Goal: Navigation & Orientation: Understand site structure

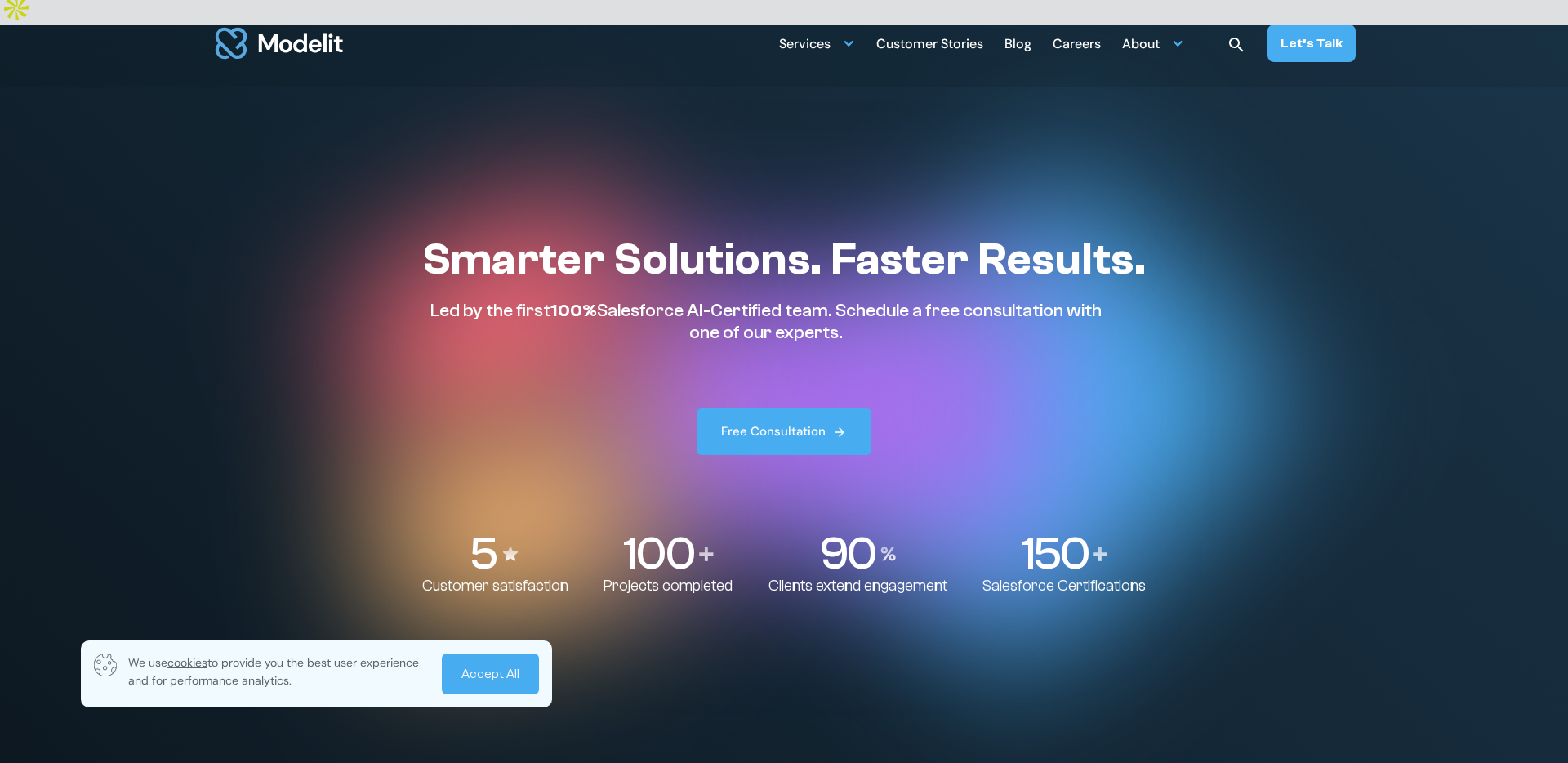
scroll to position [9, 0]
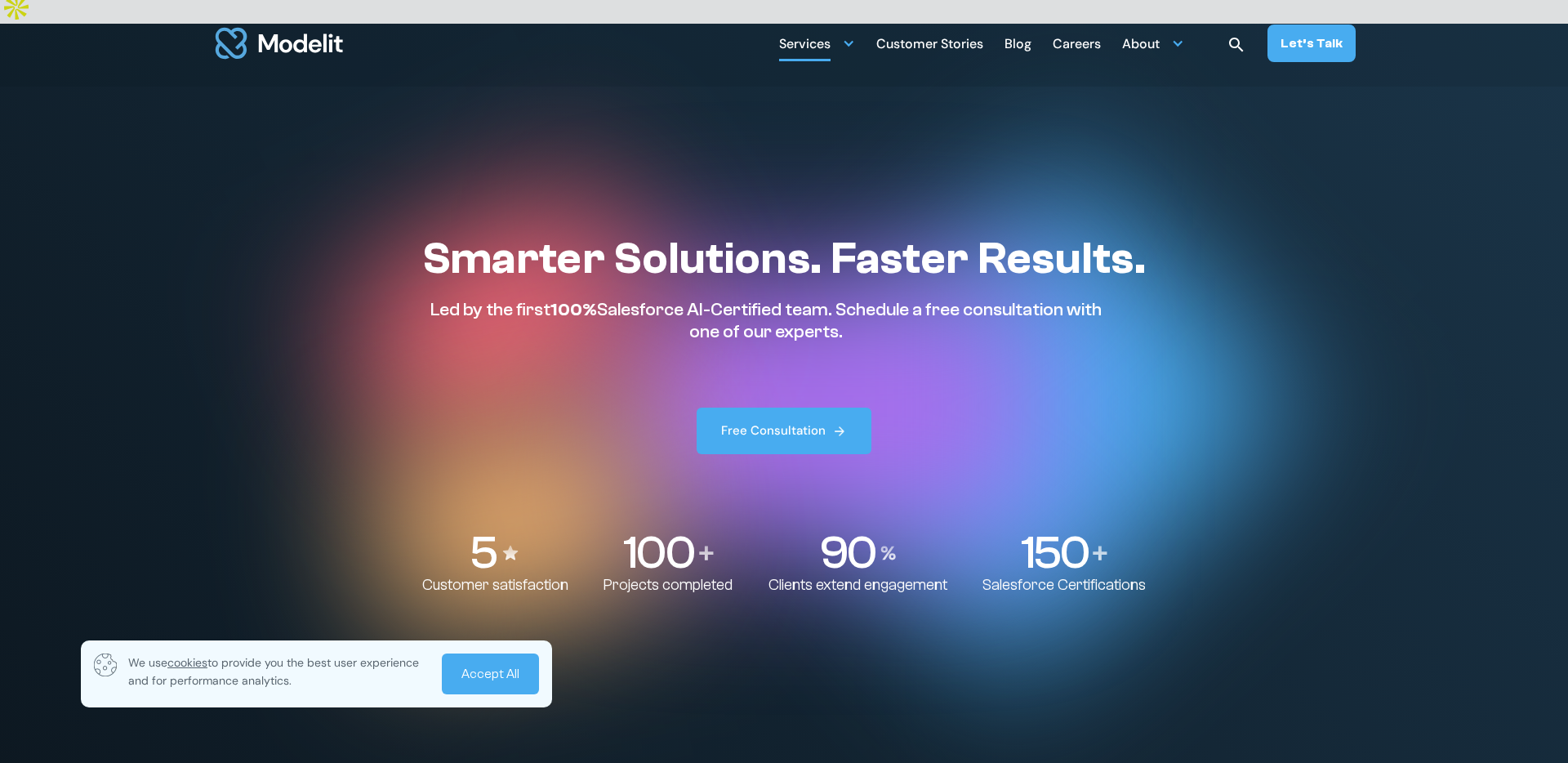
click at [843, 42] on div "Services" at bounding box center [817, 43] width 76 height 32
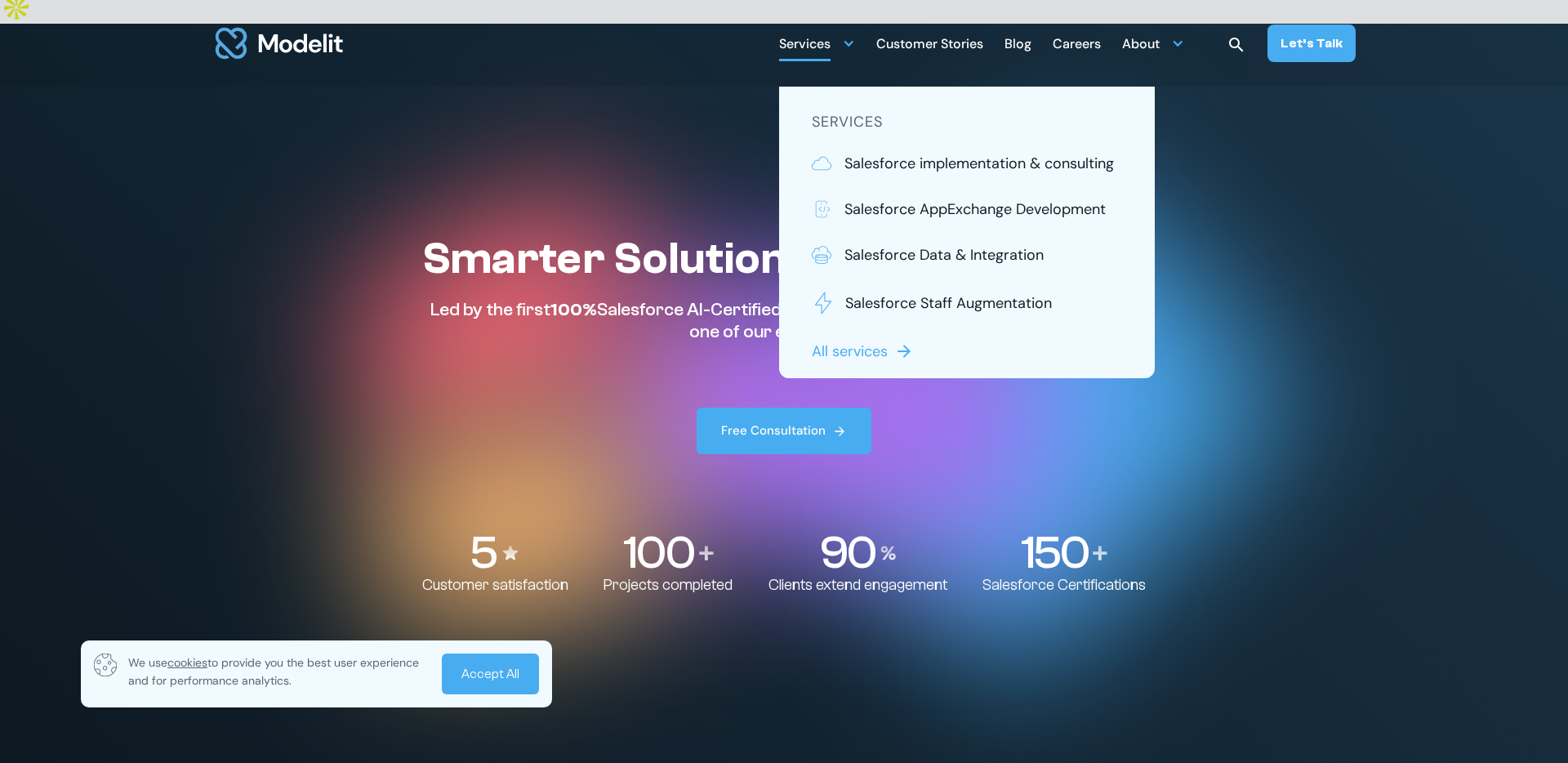
click at [843, 42] on div "Services" at bounding box center [817, 43] width 76 height 32
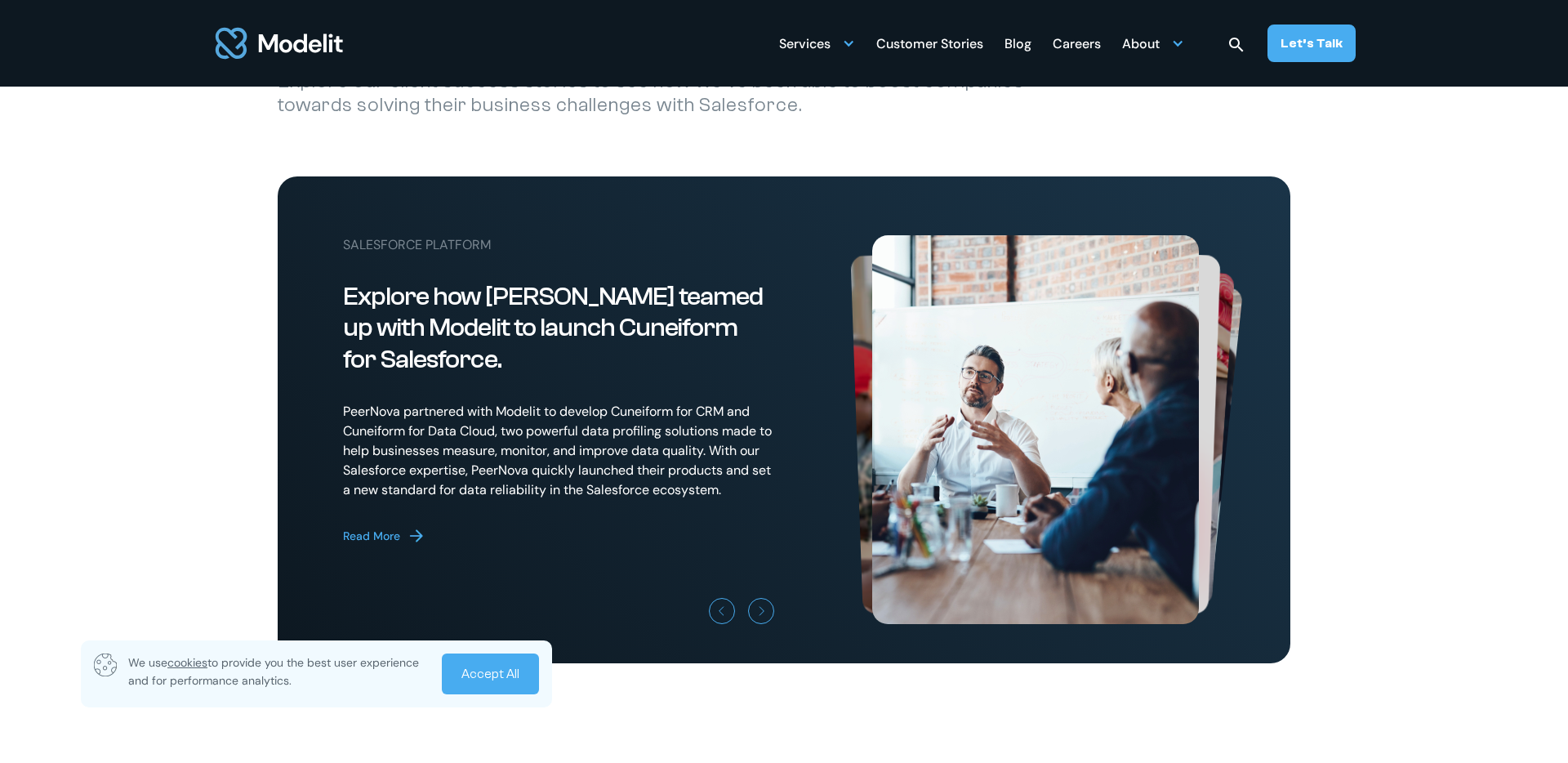
scroll to position [4499, 0]
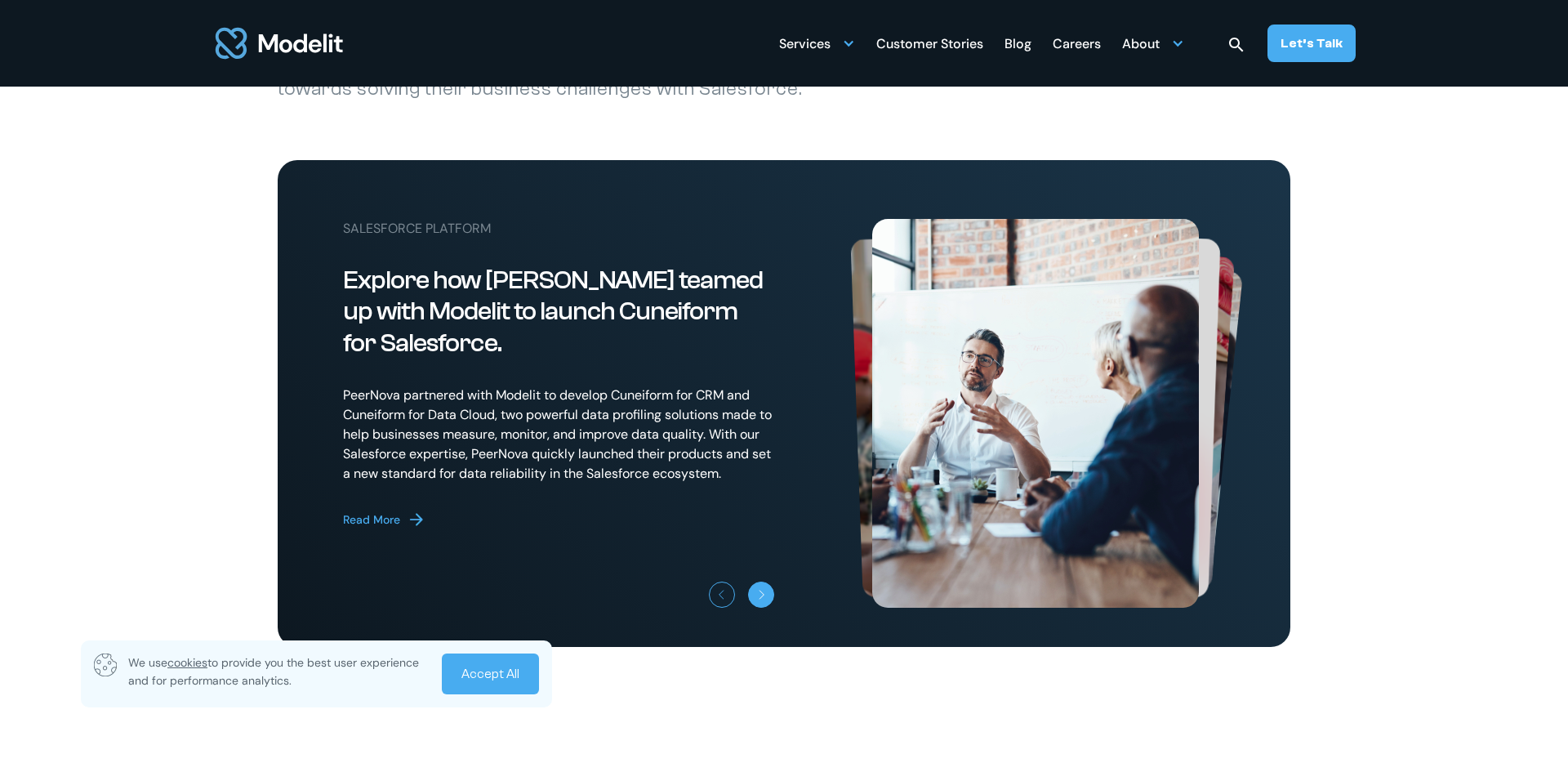
click at [754, 586] on link "Next slide" at bounding box center [762, 595] width 26 height 26
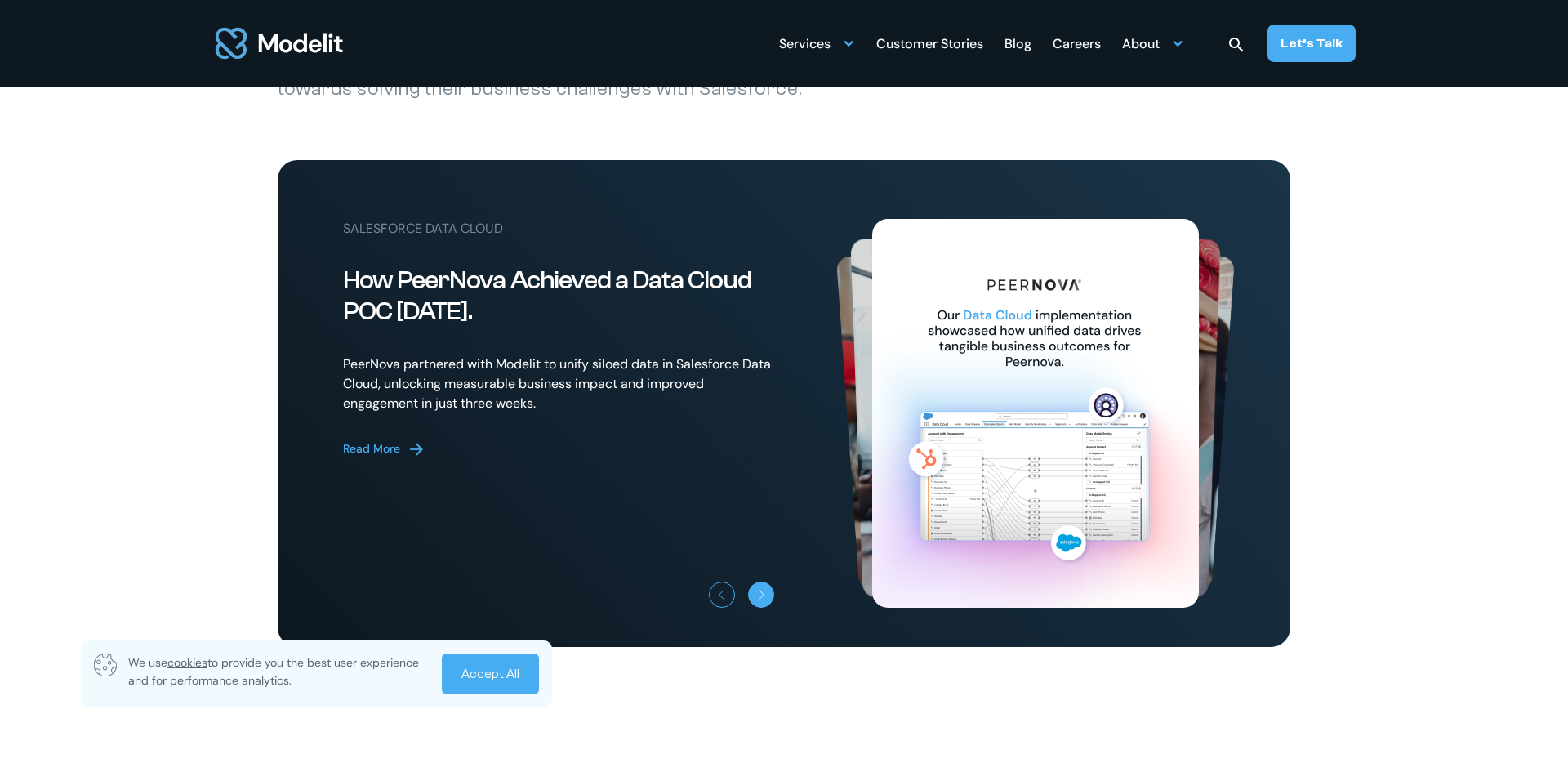
click at [754, 586] on link "Next slide" at bounding box center [762, 595] width 26 height 26
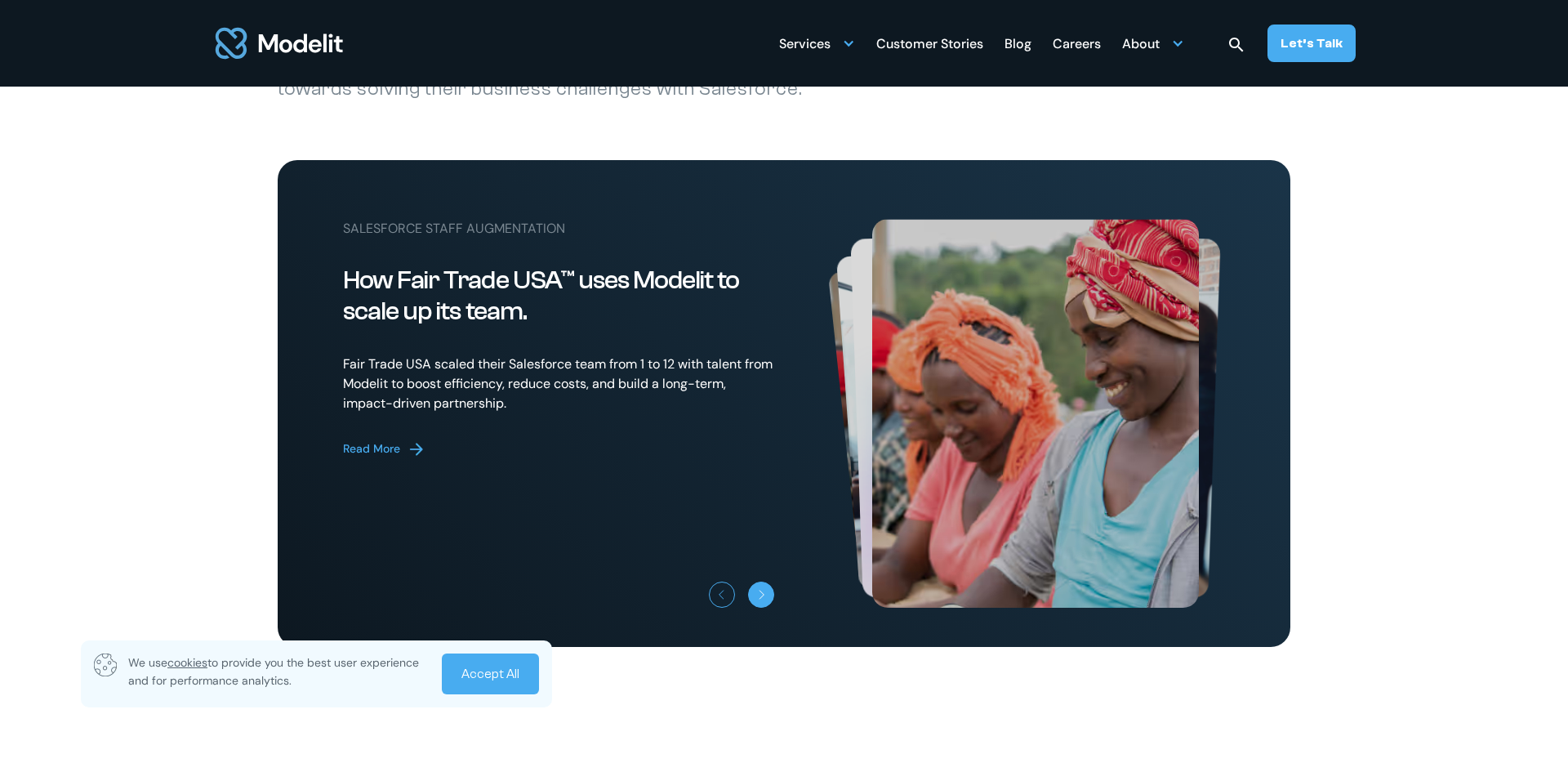
click at [754, 586] on link "Next slide" at bounding box center [762, 595] width 26 height 26
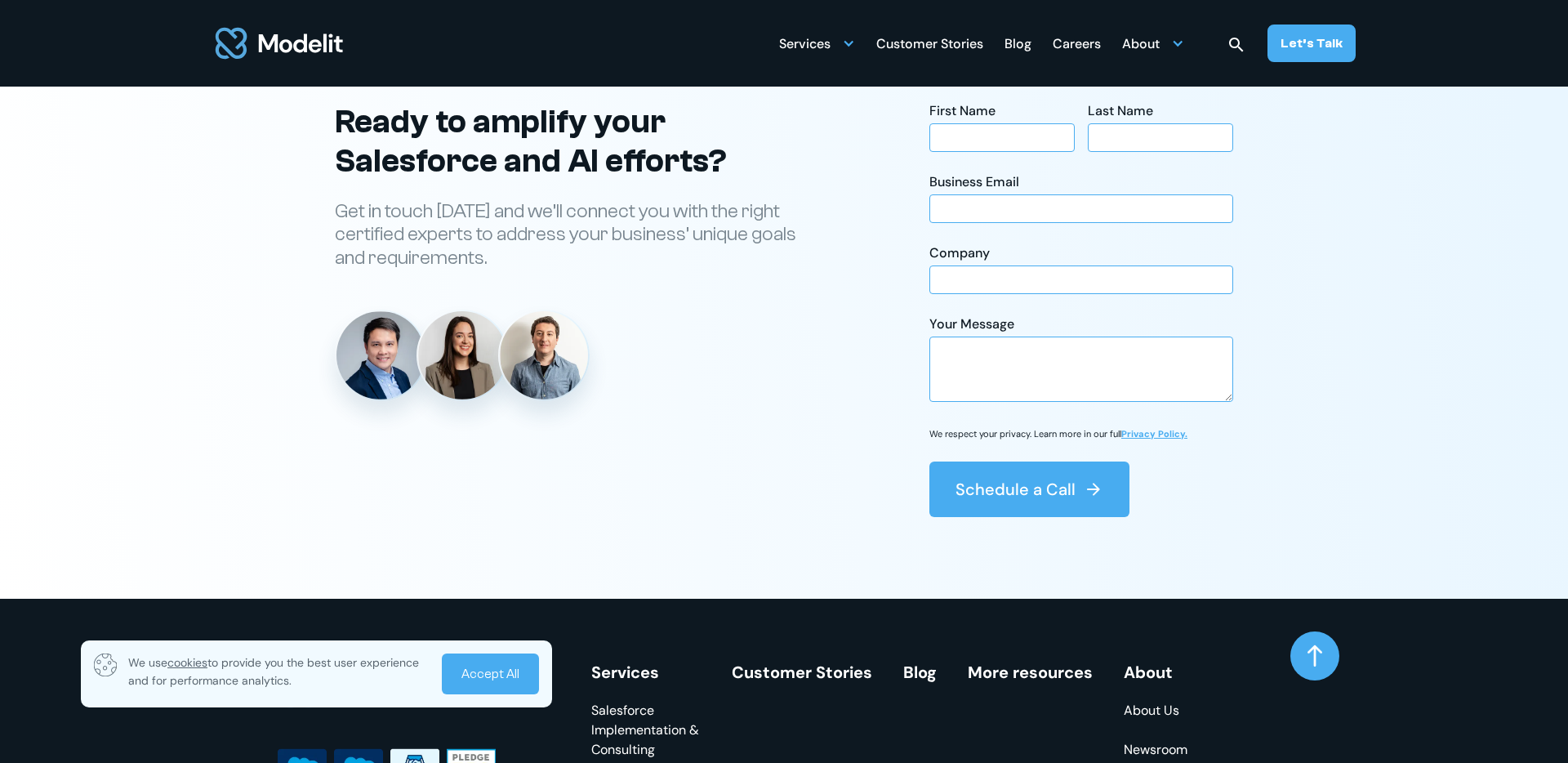
scroll to position [6371, 0]
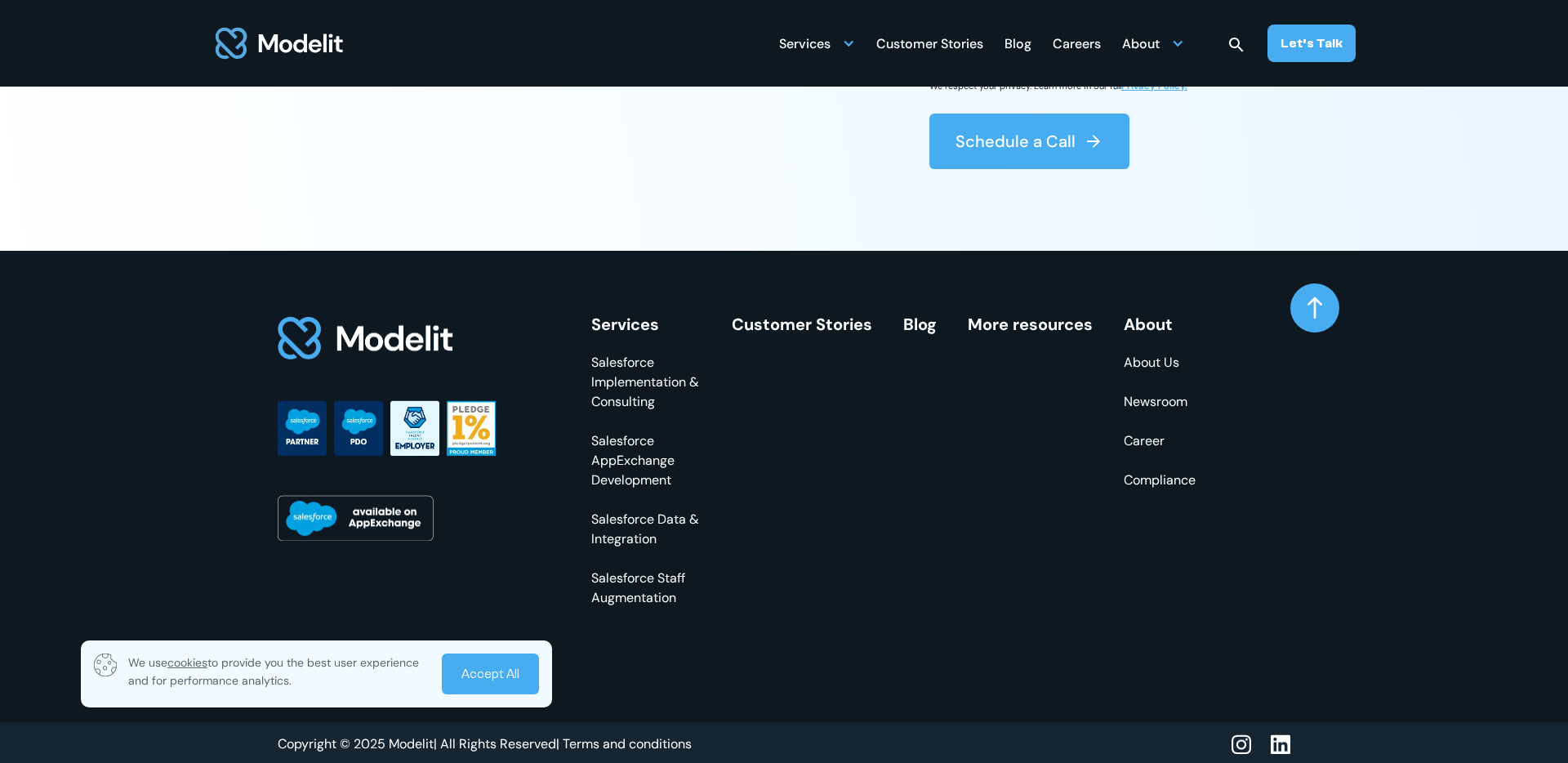
click at [747, 322] on link "Customer Stories" at bounding box center [802, 324] width 141 height 21
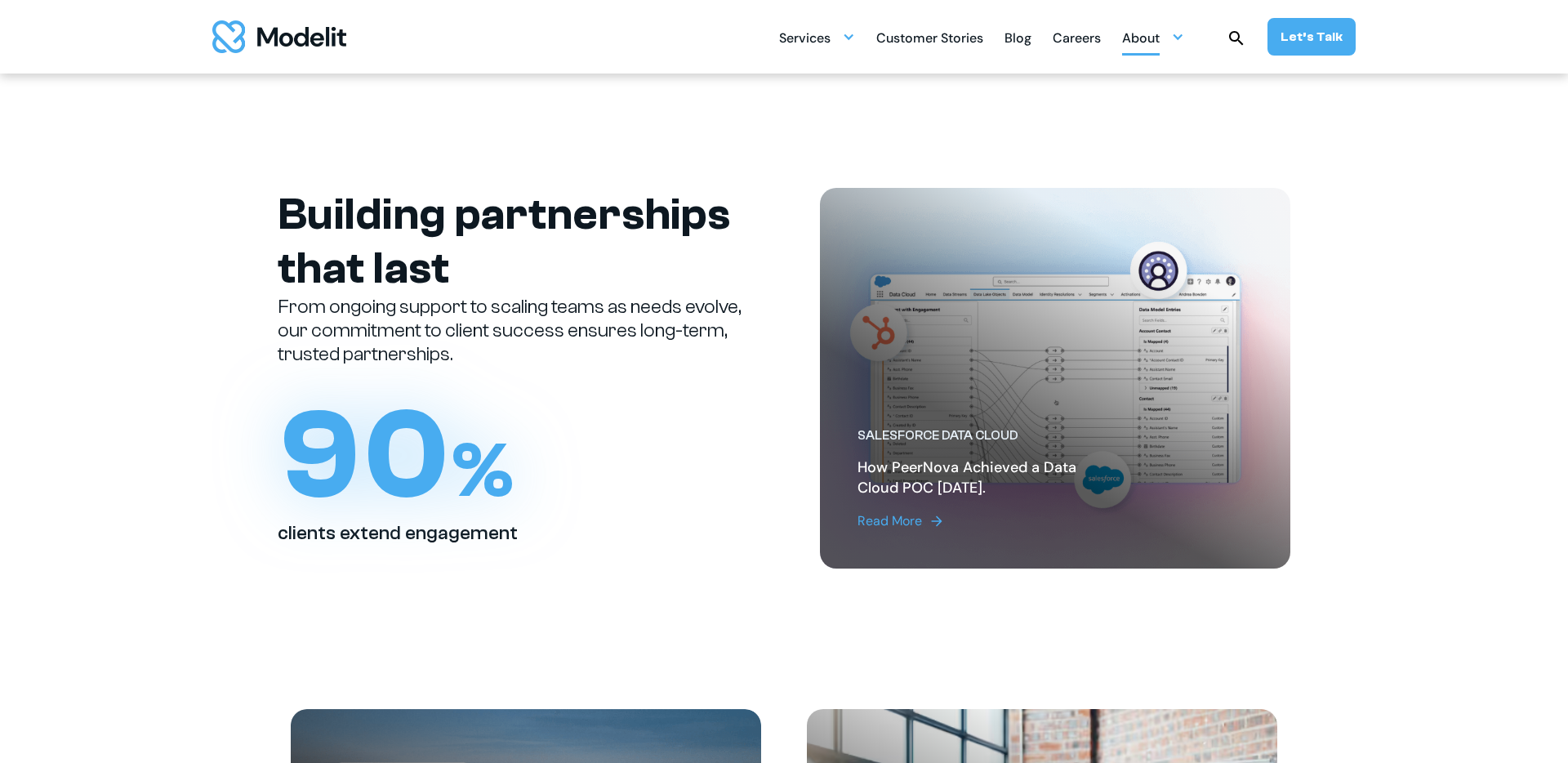
click at [1148, 42] on div "About" at bounding box center [1141, 40] width 38 height 32
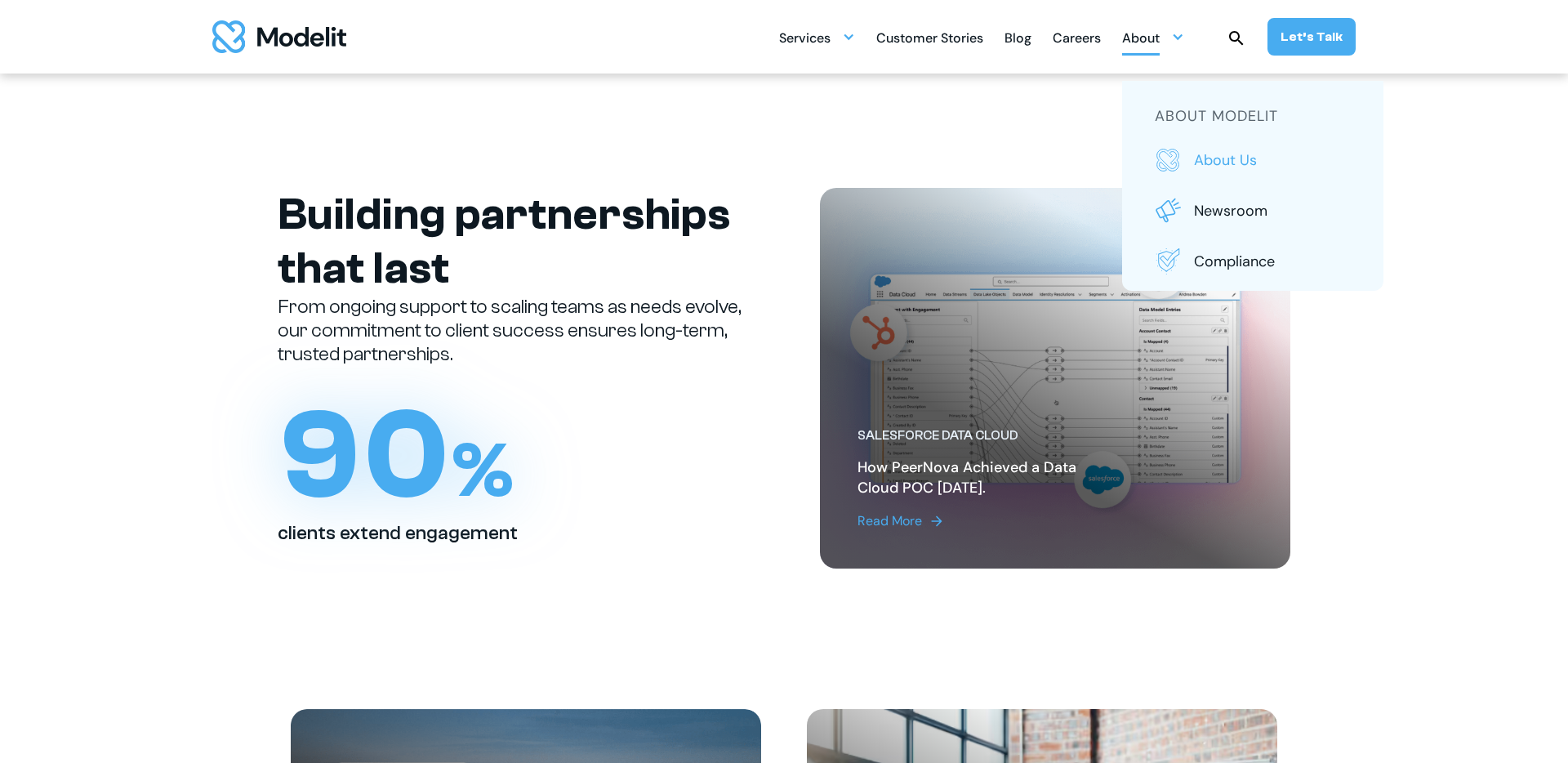
click at [1204, 163] on p "About us" at bounding box center [1272, 160] width 157 height 21
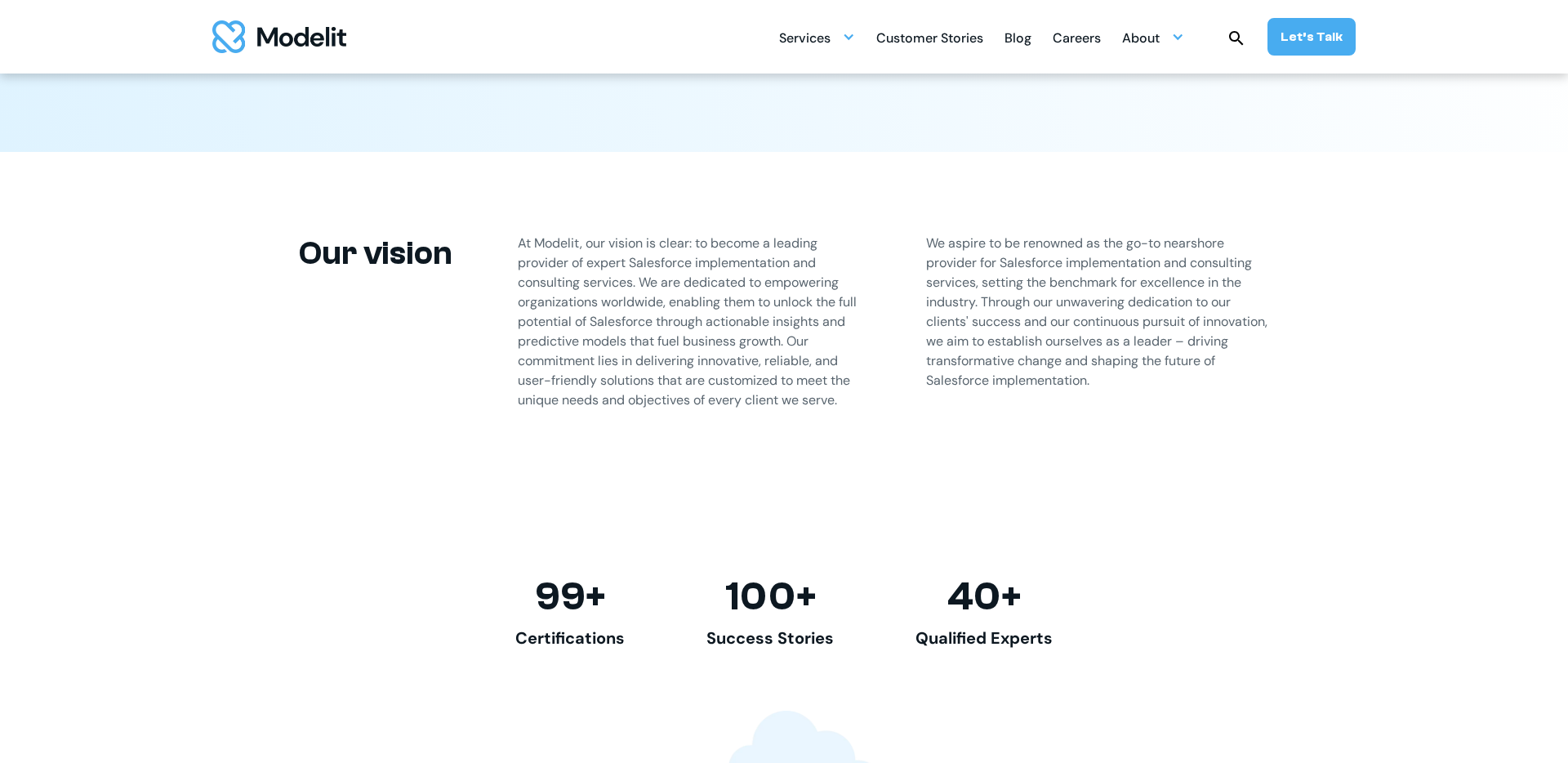
scroll to position [999, 0]
